Goal: Information Seeking & Learning: Learn about a topic

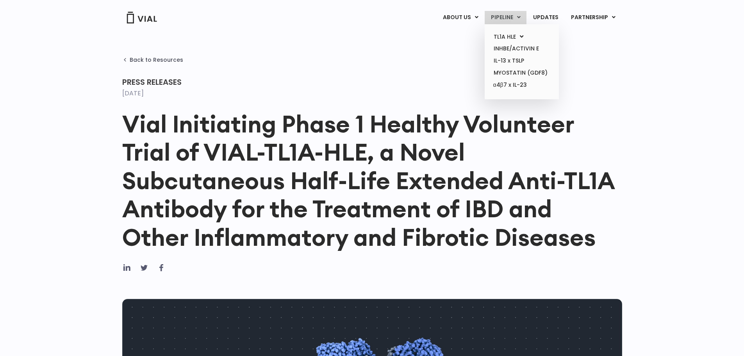
click at [506, 15] on link "PIPELINE" at bounding box center [506, 17] width 42 height 13
